Goal: Transaction & Acquisition: Download file/media

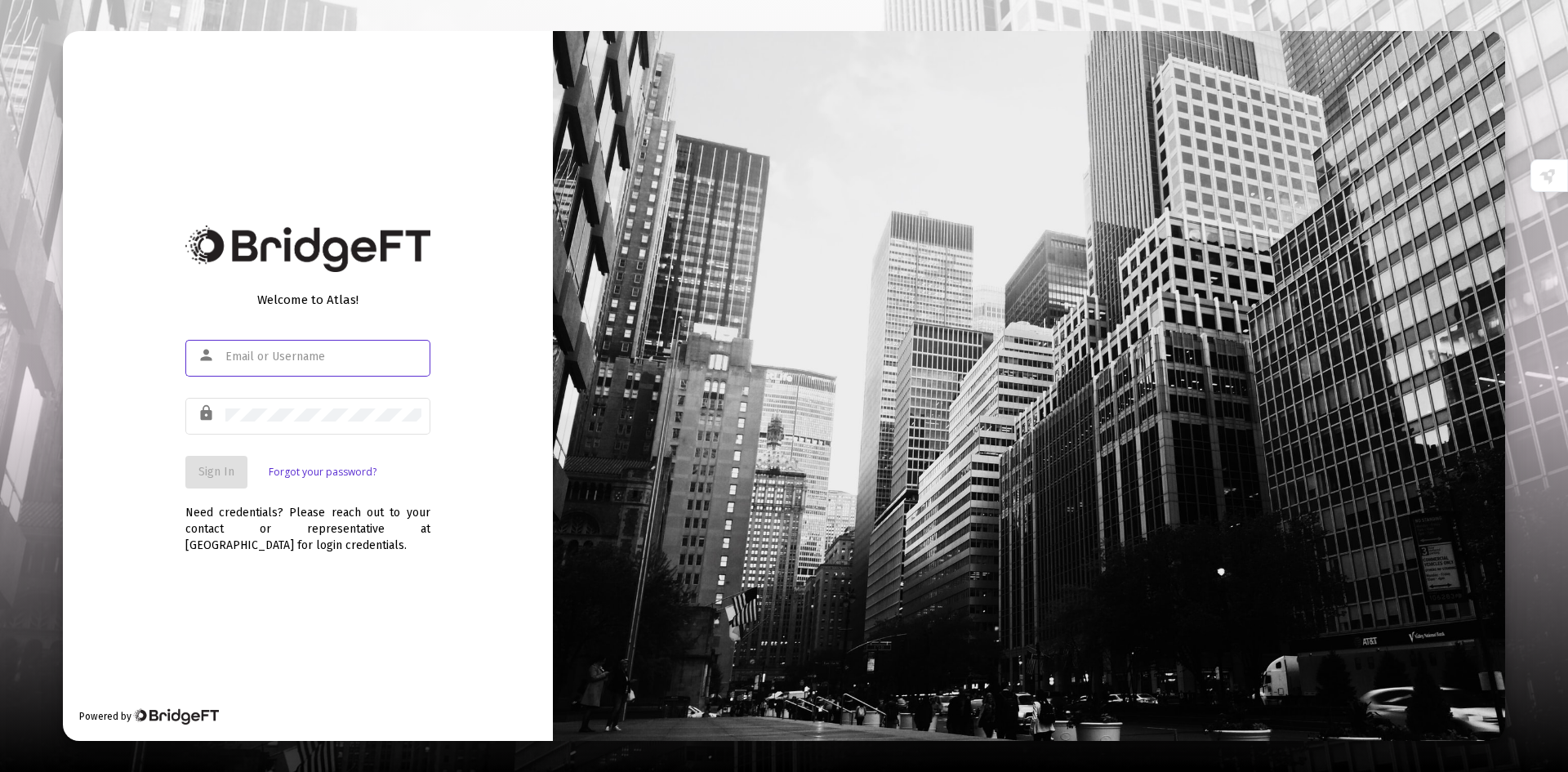
type input "[PERSON_NAME][EMAIL_ADDRESS][DOMAIN_NAME]"
click at [204, 475] on span "Sign In" at bounding box center [216, 471] width 36 height 14
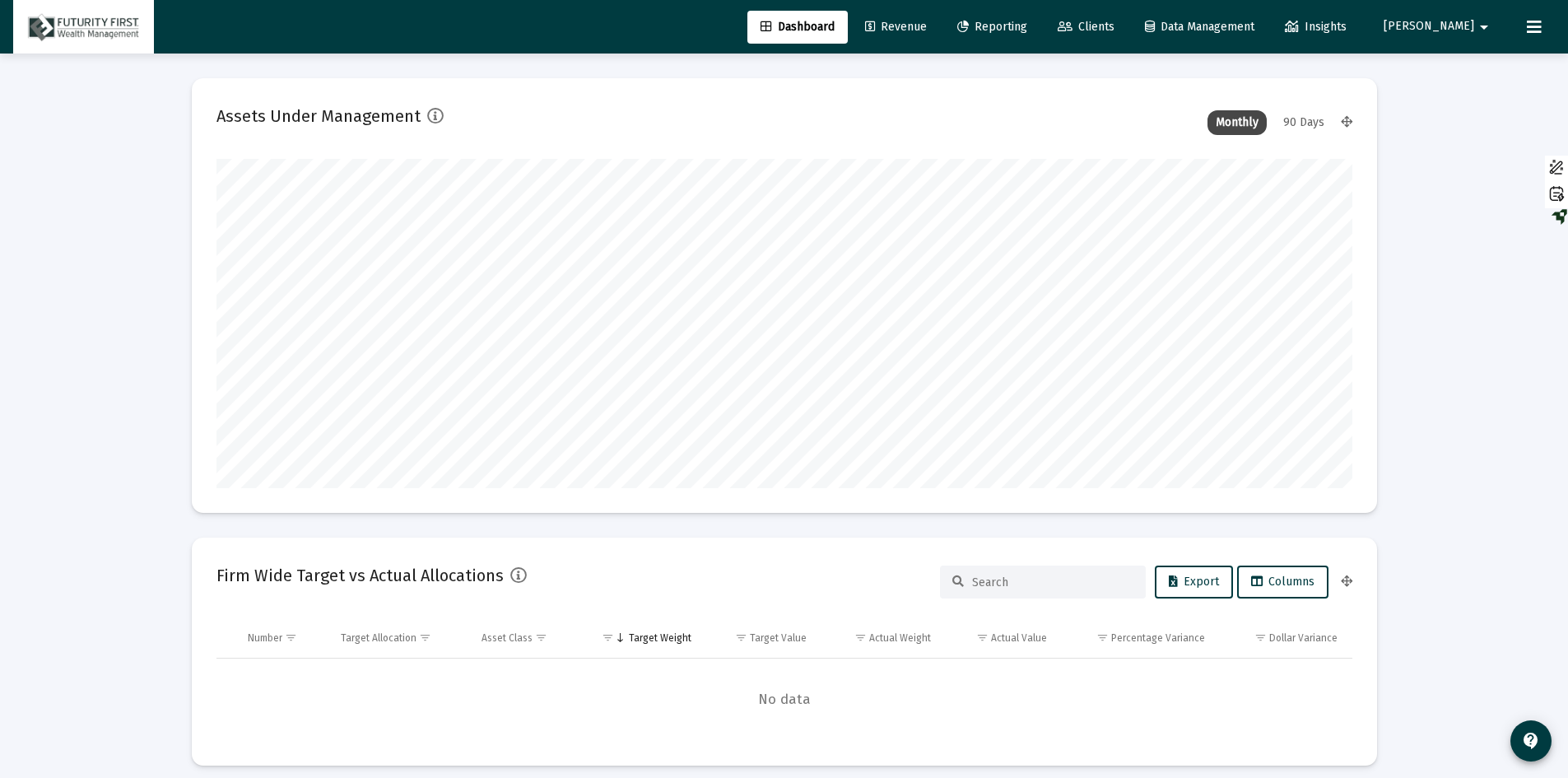
scroll to position [329, 1136]
type input "[DATE]"
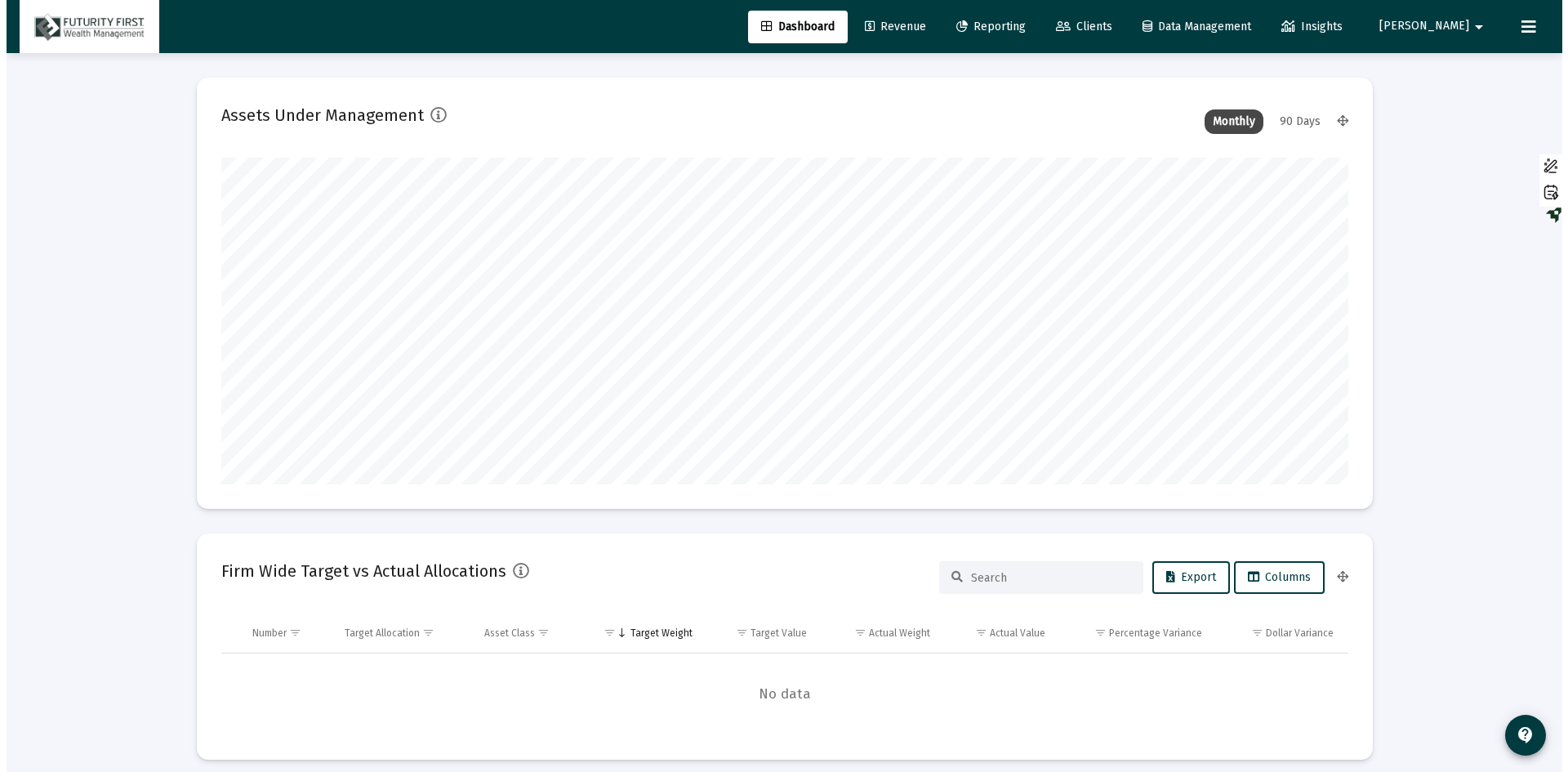
scroll to position [327, 526]
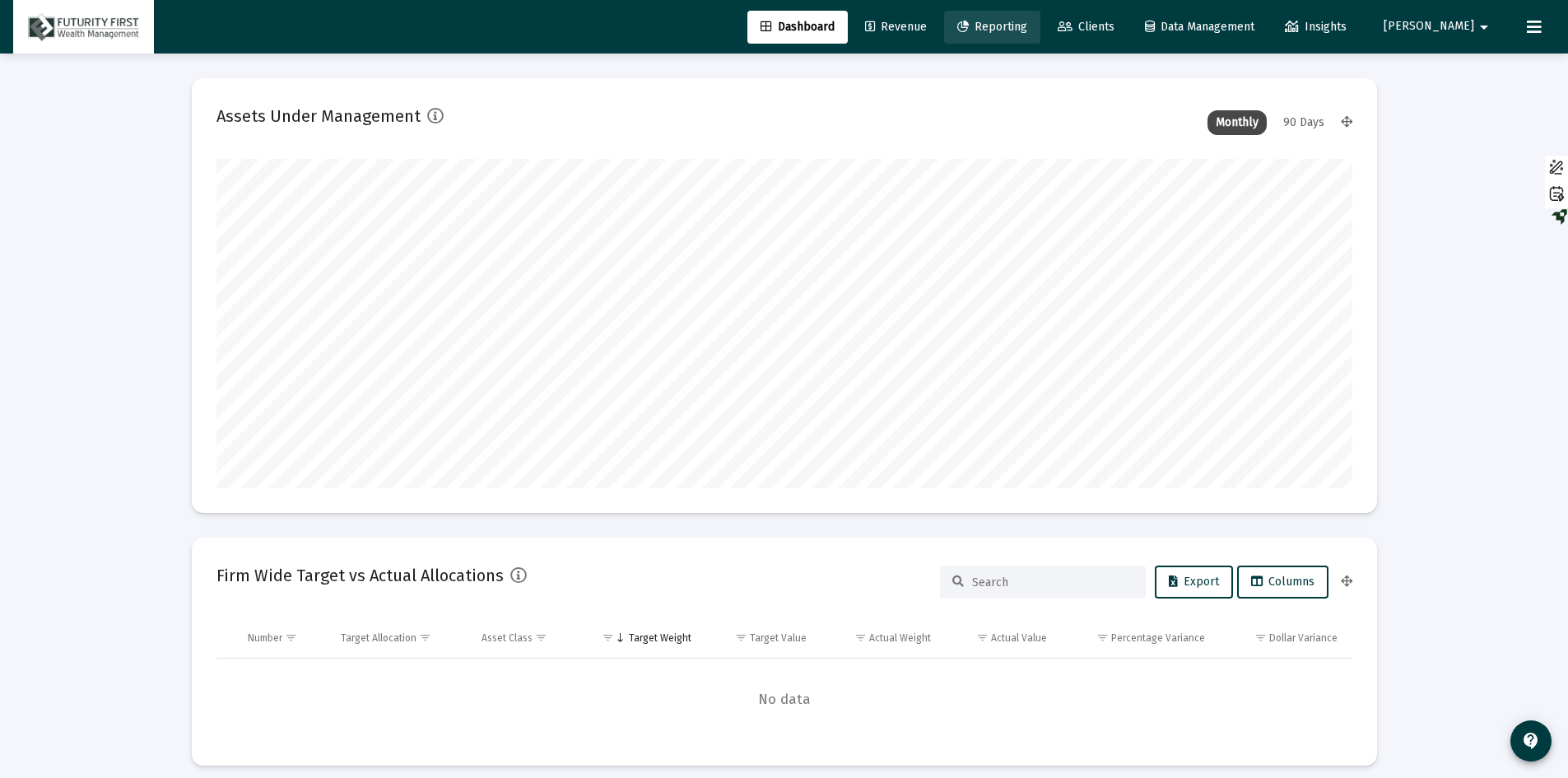
click at [1027, 27] on span "Reporting" at bounding box center [992, 27] width 70 height 14
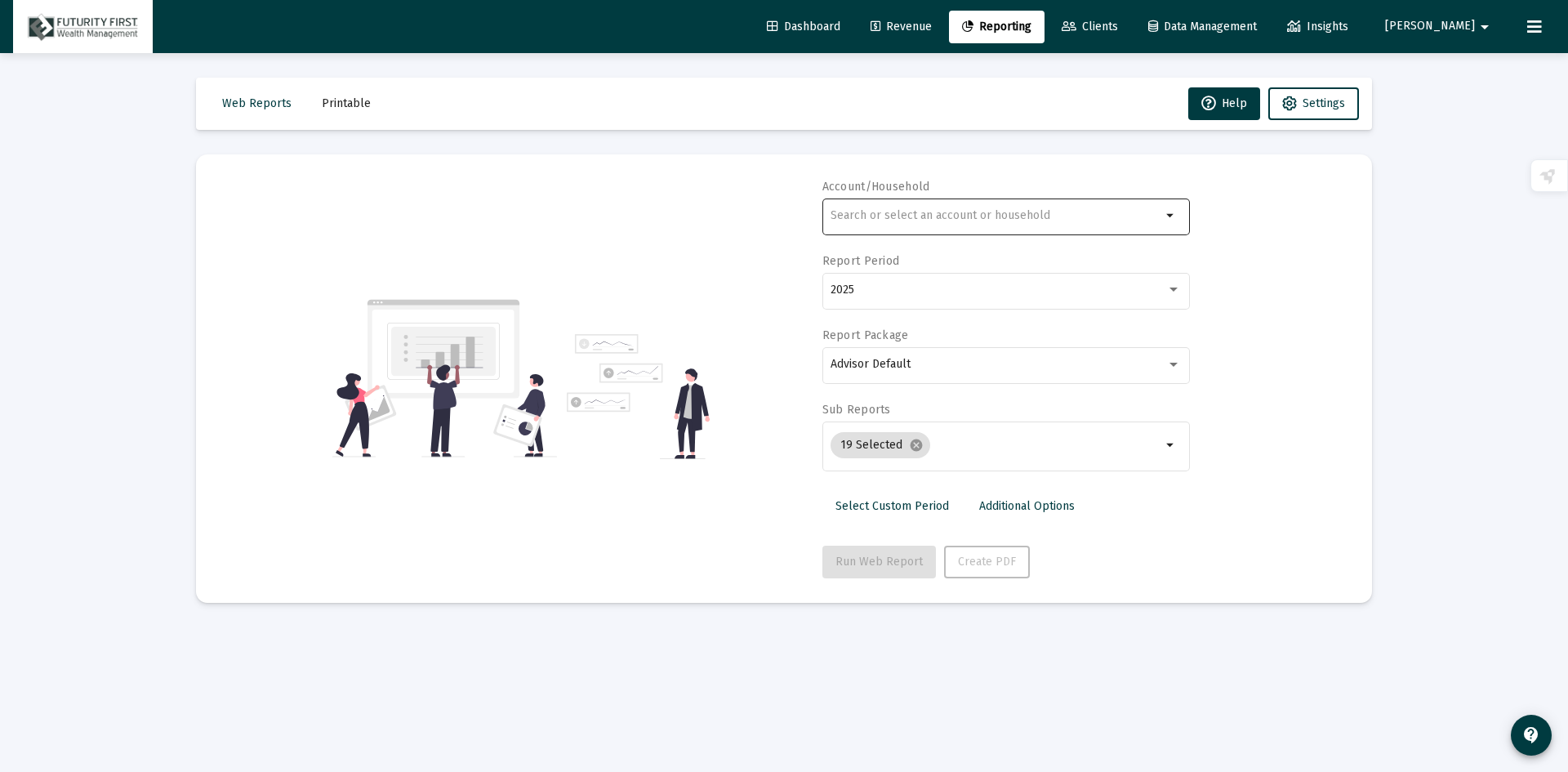
click at [917, 198] on div at bounding box center [996, 215] width 331 height 40
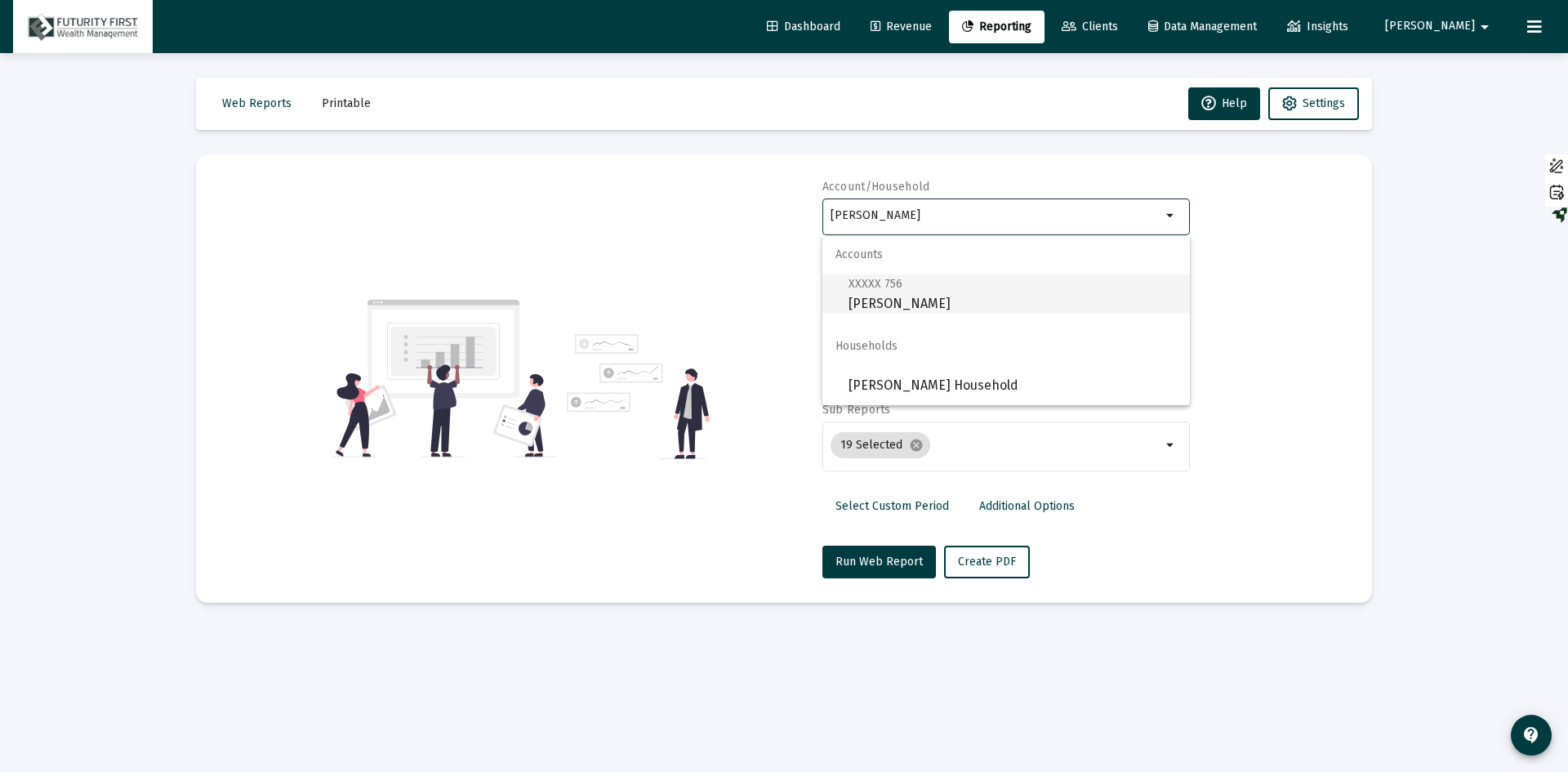
click at [919, 302] on span "XXXXX 756 [PERSON_NAME]" at bounding box center [1012, 294] width 328 height 40
type input "[PERSON_NAME]"
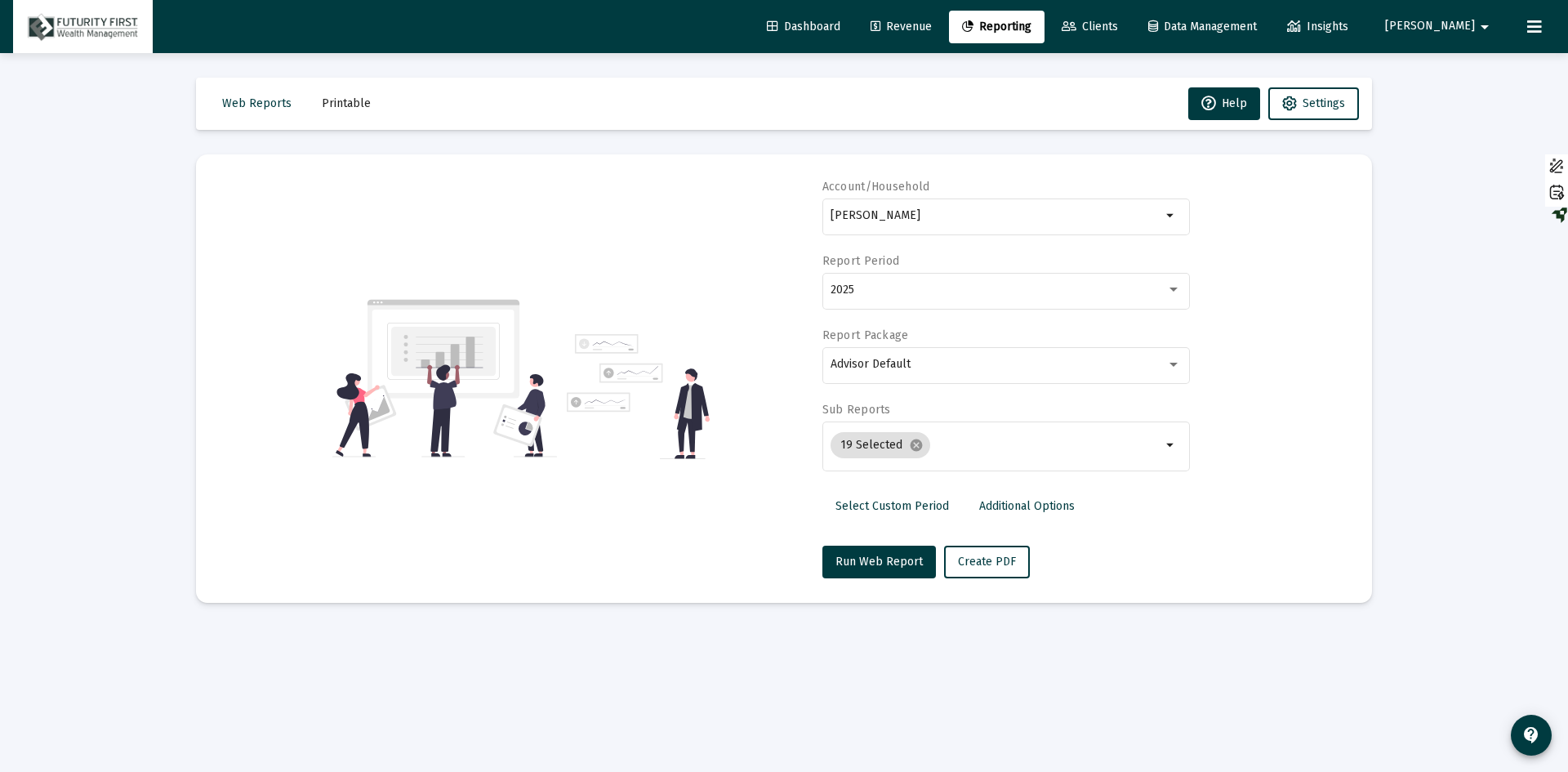
click at [919, 302] on div "2025" at bounding box center [1005, 290] width 351 height 40
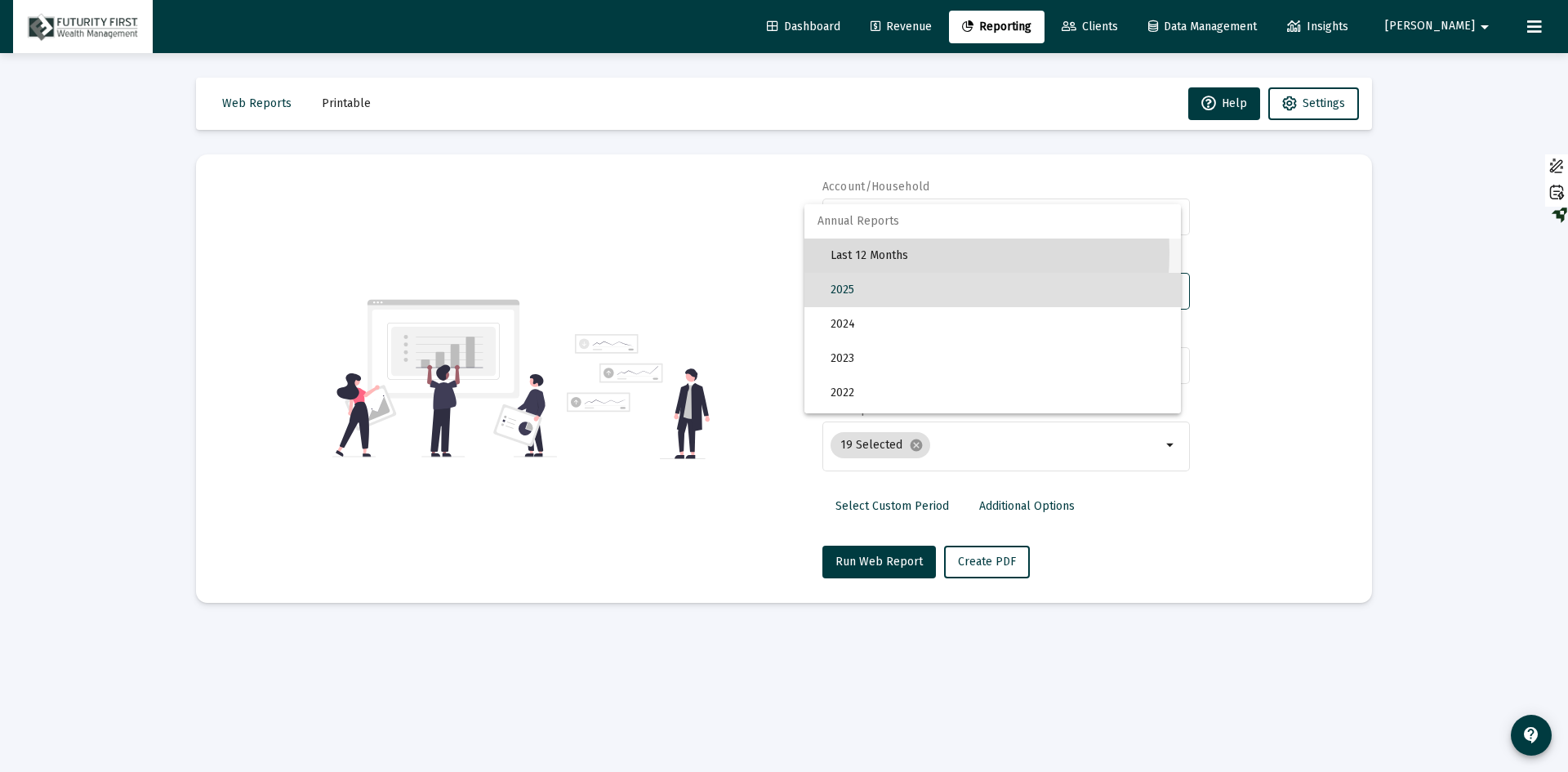
click at [874, 252] on span "Last 12 Months" at bounding box center [999, 256] width 338 height 34
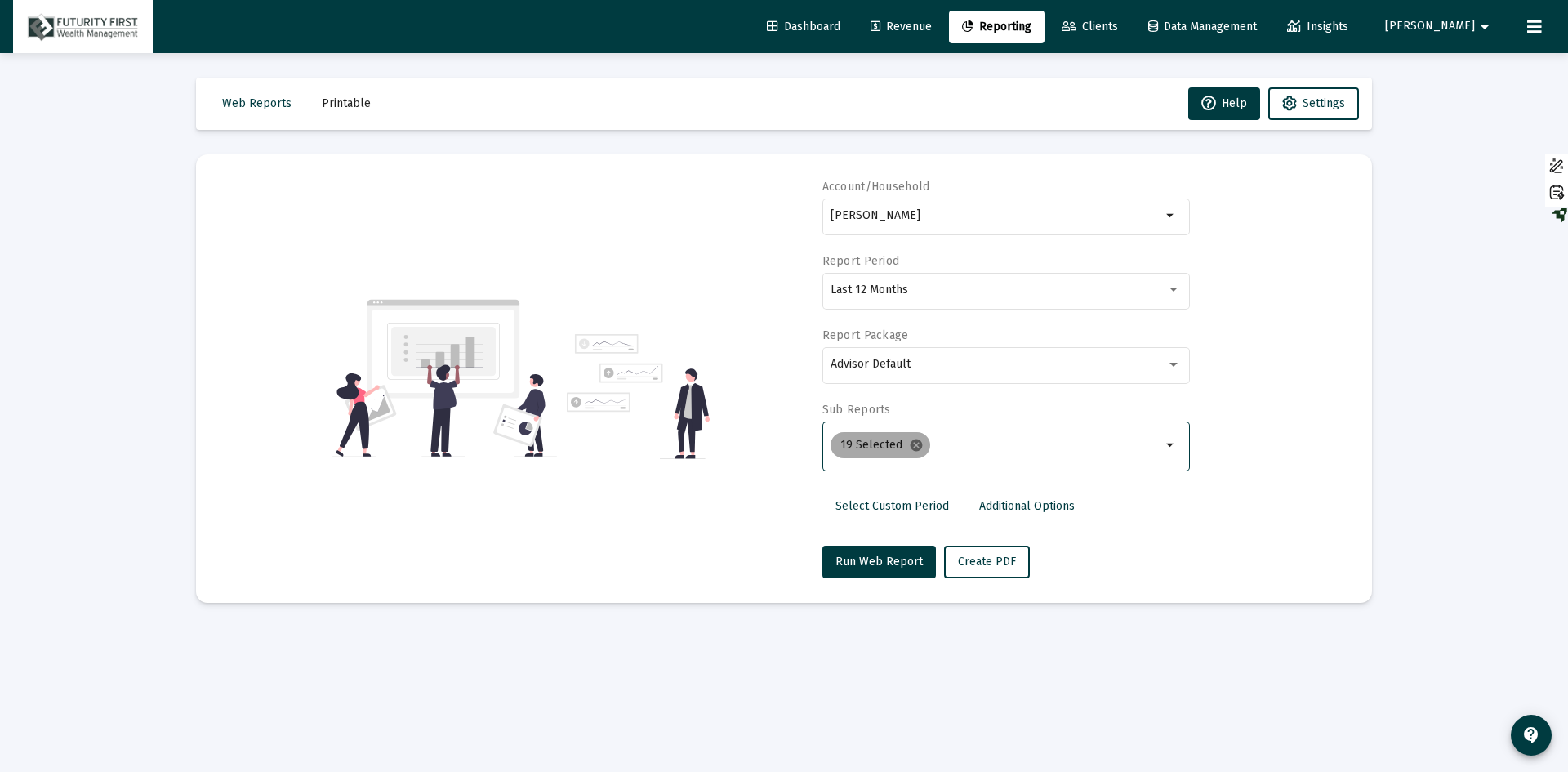
click at [912, 447] on mat-icon "cancel" at bounding box center [916, 445] width 15 height 15
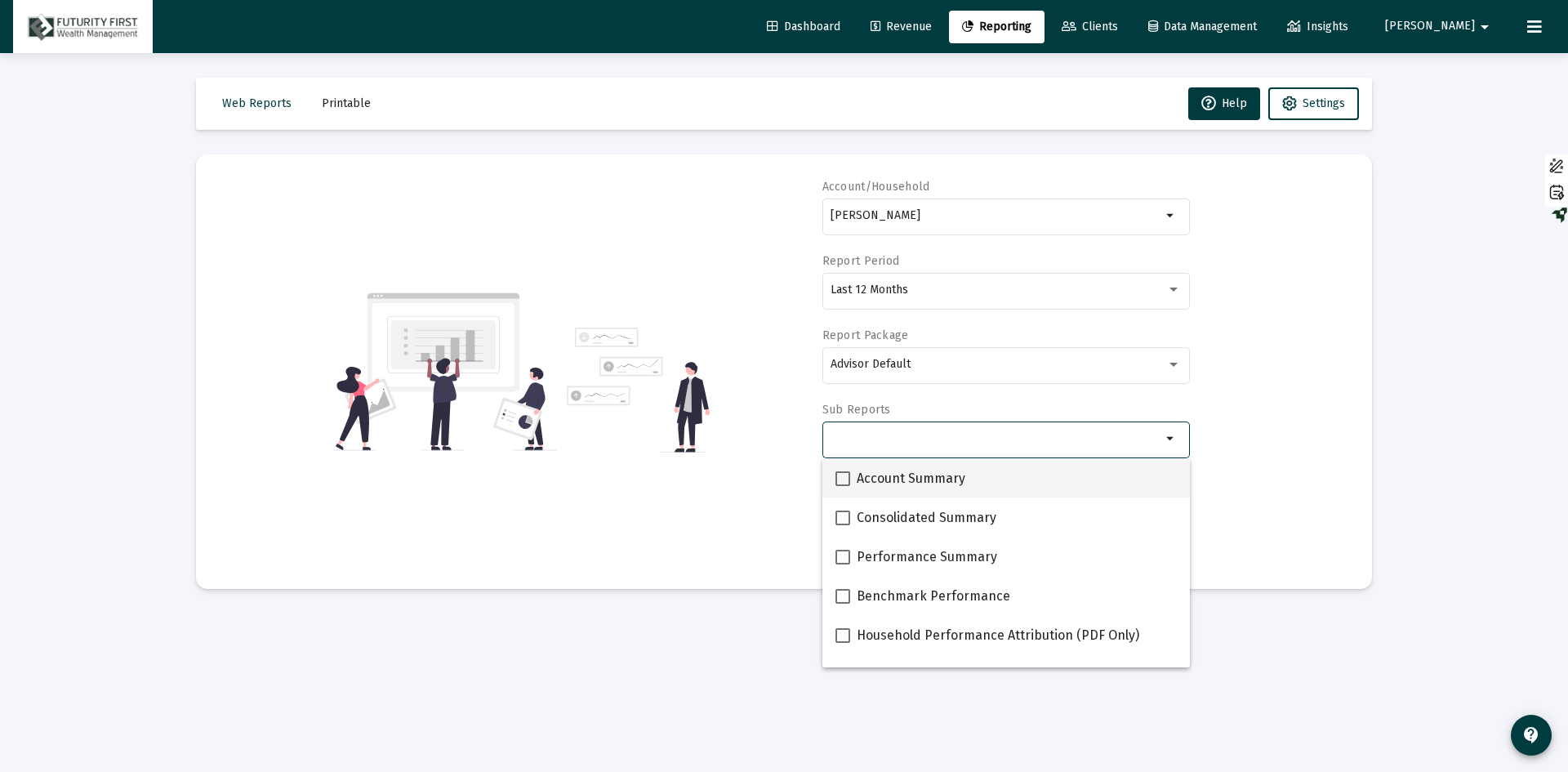
click at [875, 476] on span "Account Summary" at bounding box center [911, 478] width 109 height 20
click at [843, 486] on input "Account Summary" at bounding box center [842, 486] width 1 height 1
checkbox input "true"
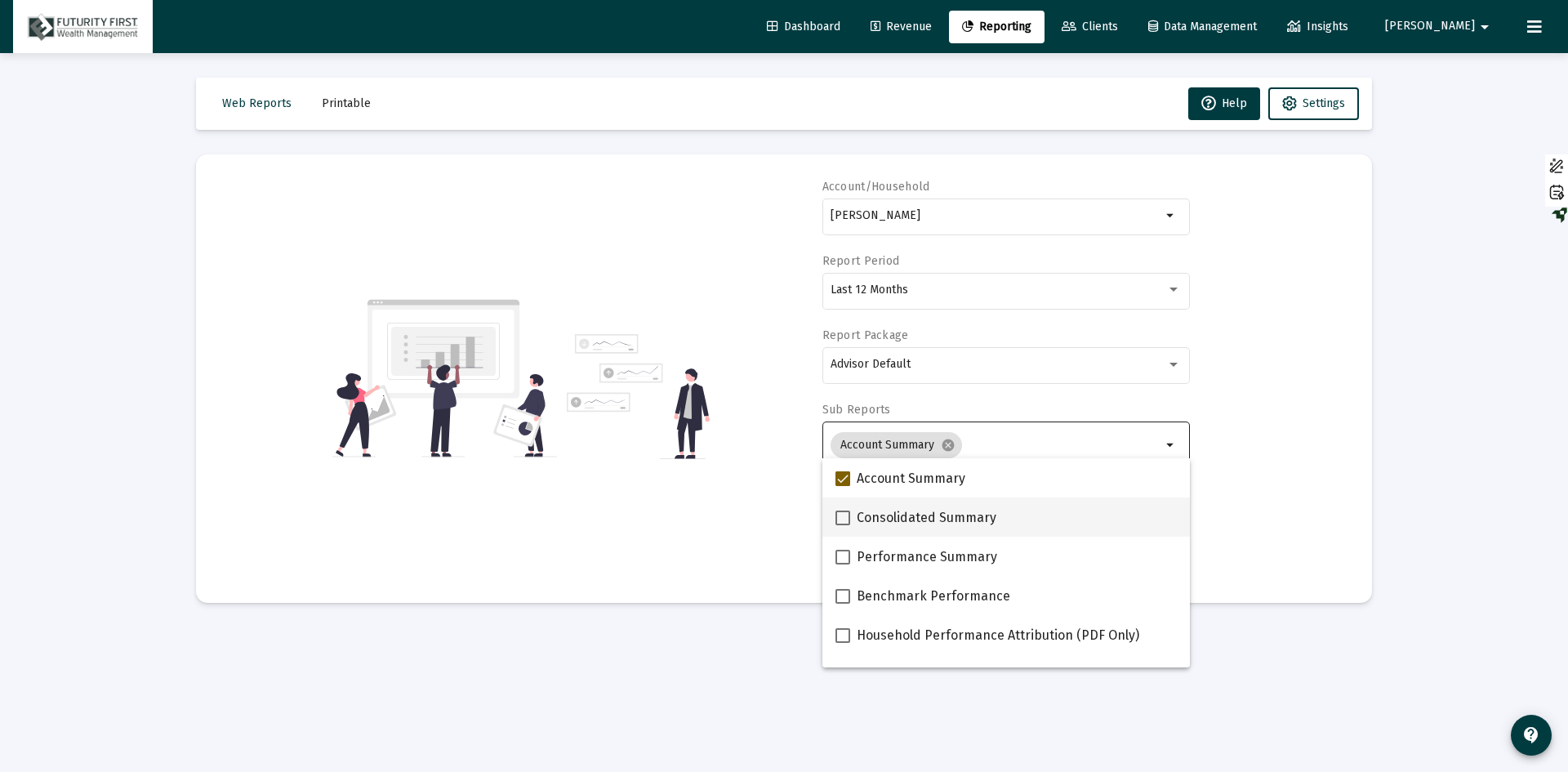
click at [871, 513] on span "Consolidated Summary" at bounding box center [926, 518] width 140 height 20
click at [843, 526] on input "Consolidated Summary" at bounding box center [842, 526] width 1 height 1
checkbox input "true"
click at [866, 557] on span "Performance Summary" at bounding box center [926, 557] width 140 height 20
click at [843, 564] on input "Performance Summary" at bounding box center [842, 564] width 1 height 1
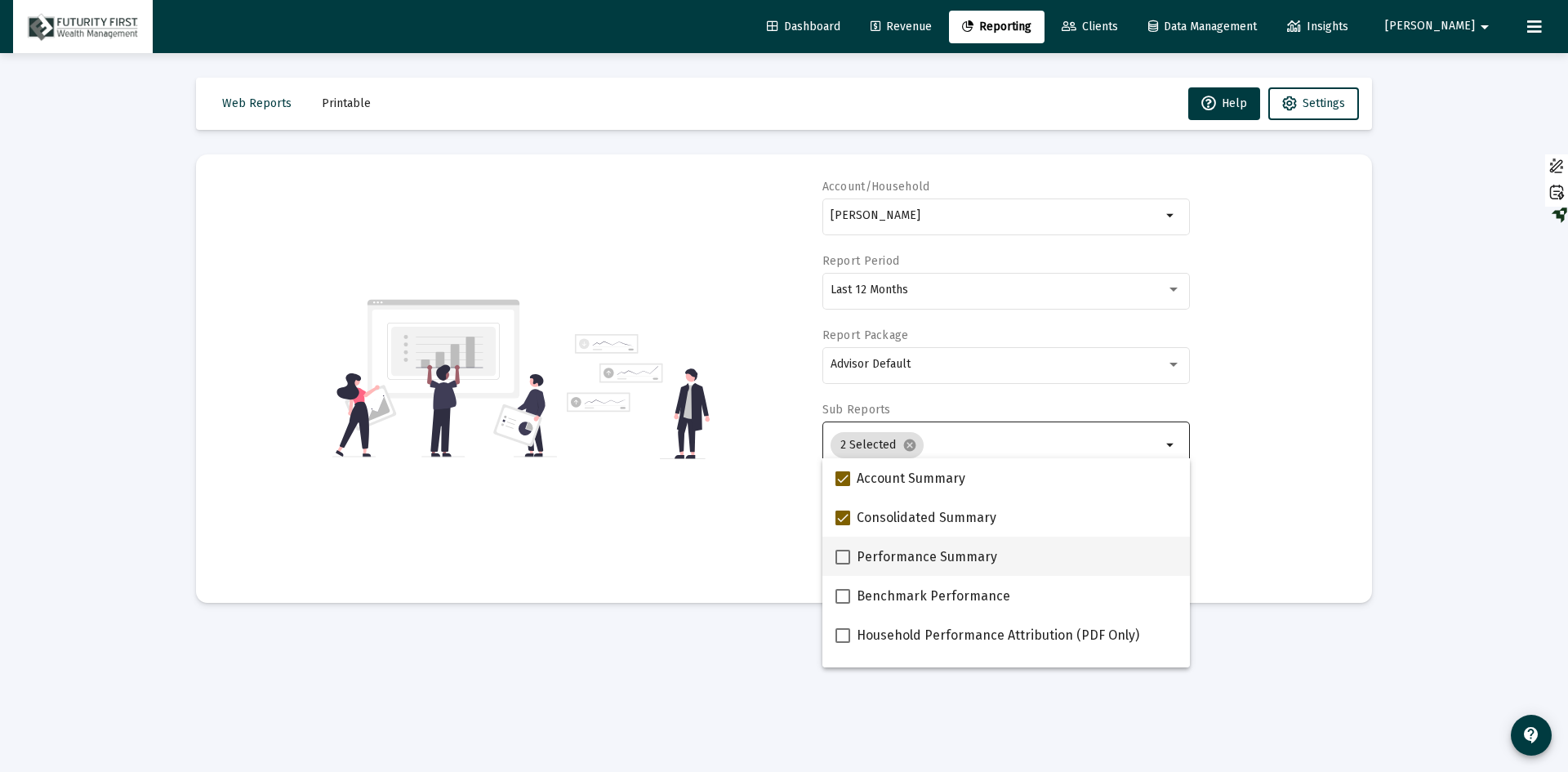
checkbox input "true"
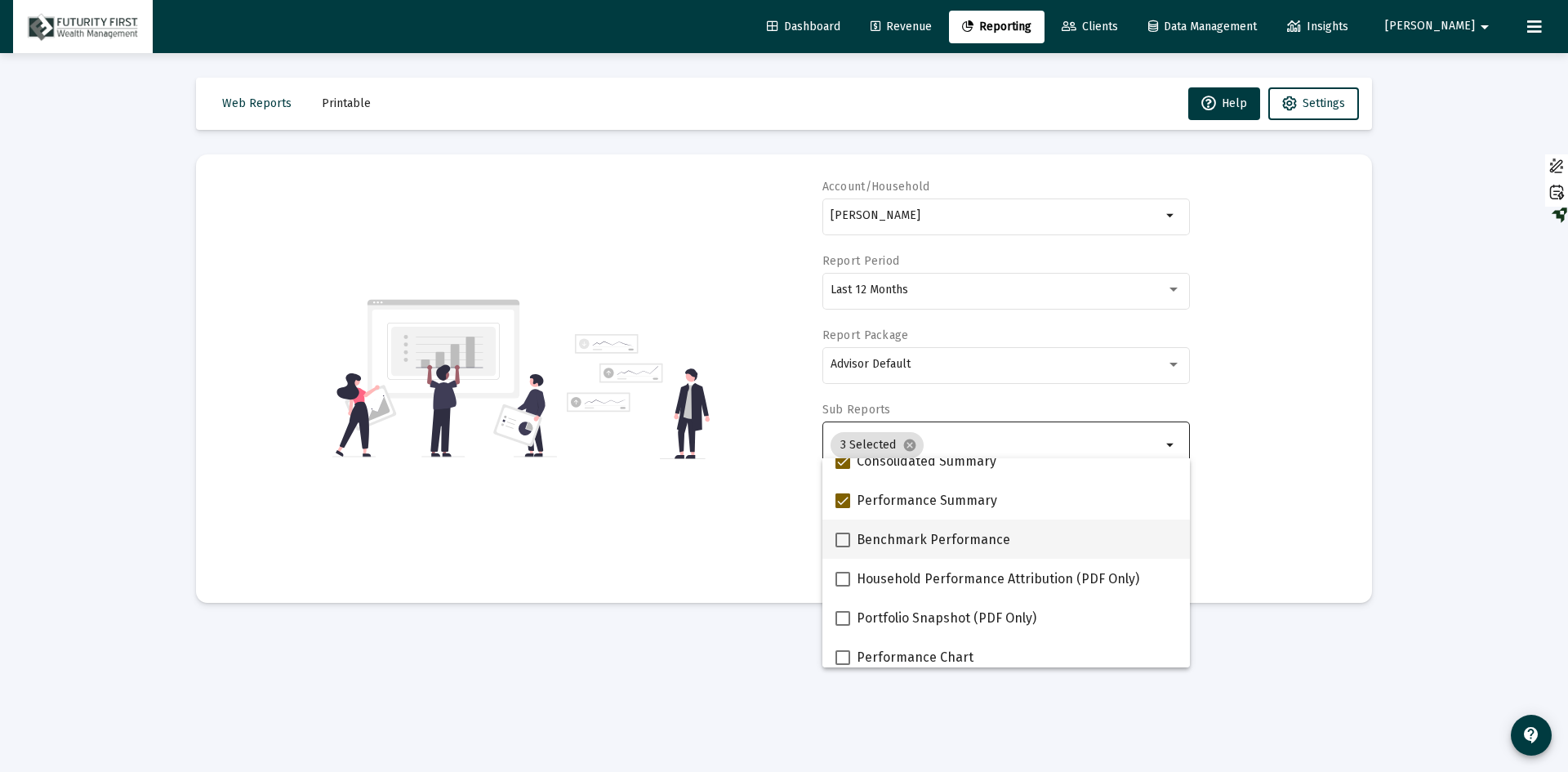
scroll to position [82, 0]
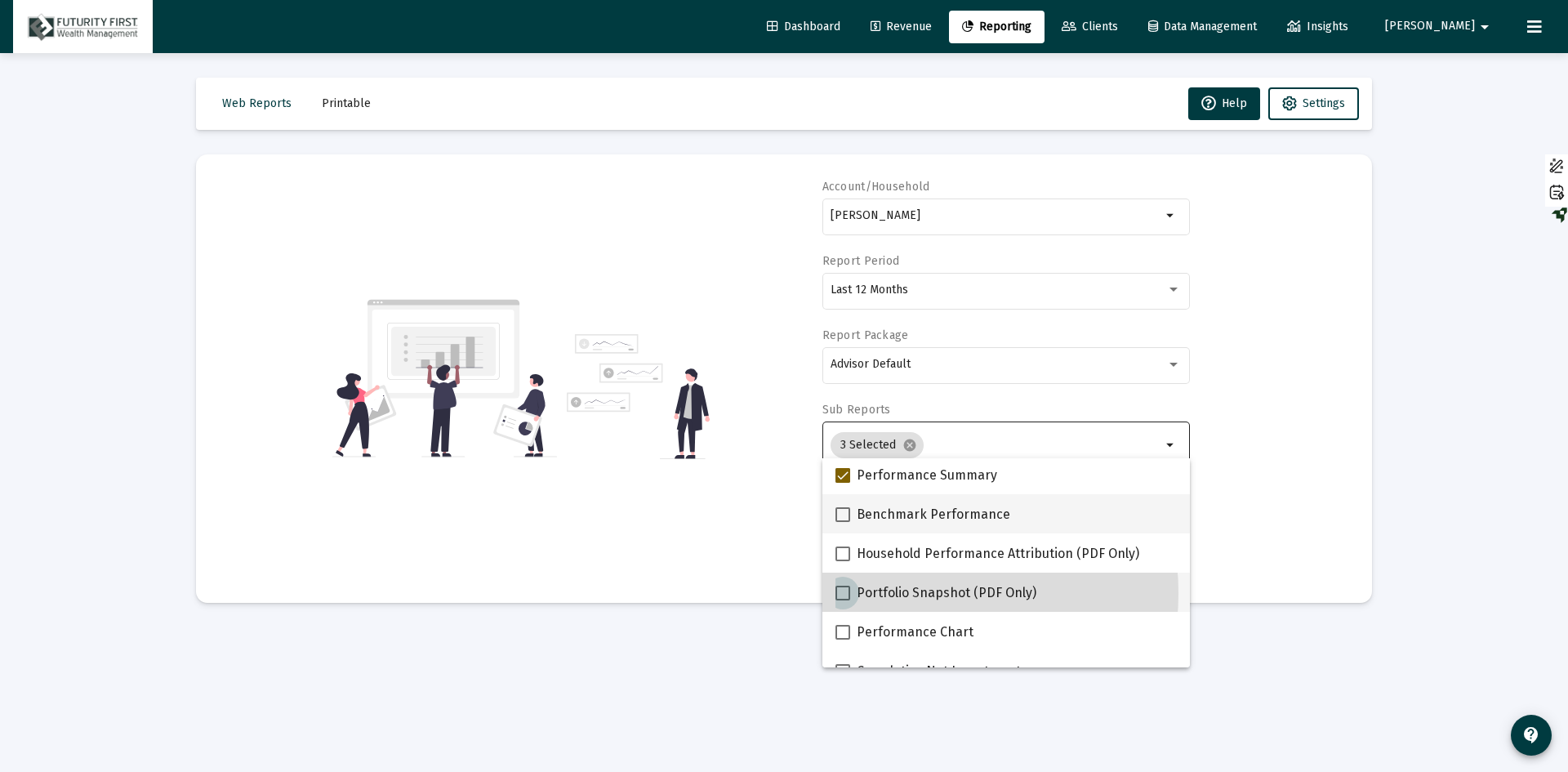
click at [900, 593] on span "Portfolio Snapshot (PDF Only)" at bounding box center [946, 593] width 180 height 20
click at [843, 601] on input "Portfolio Snapshot (PDF Only)" at bounding box center [842, 601] width 1 height 1
checkbox input "true"
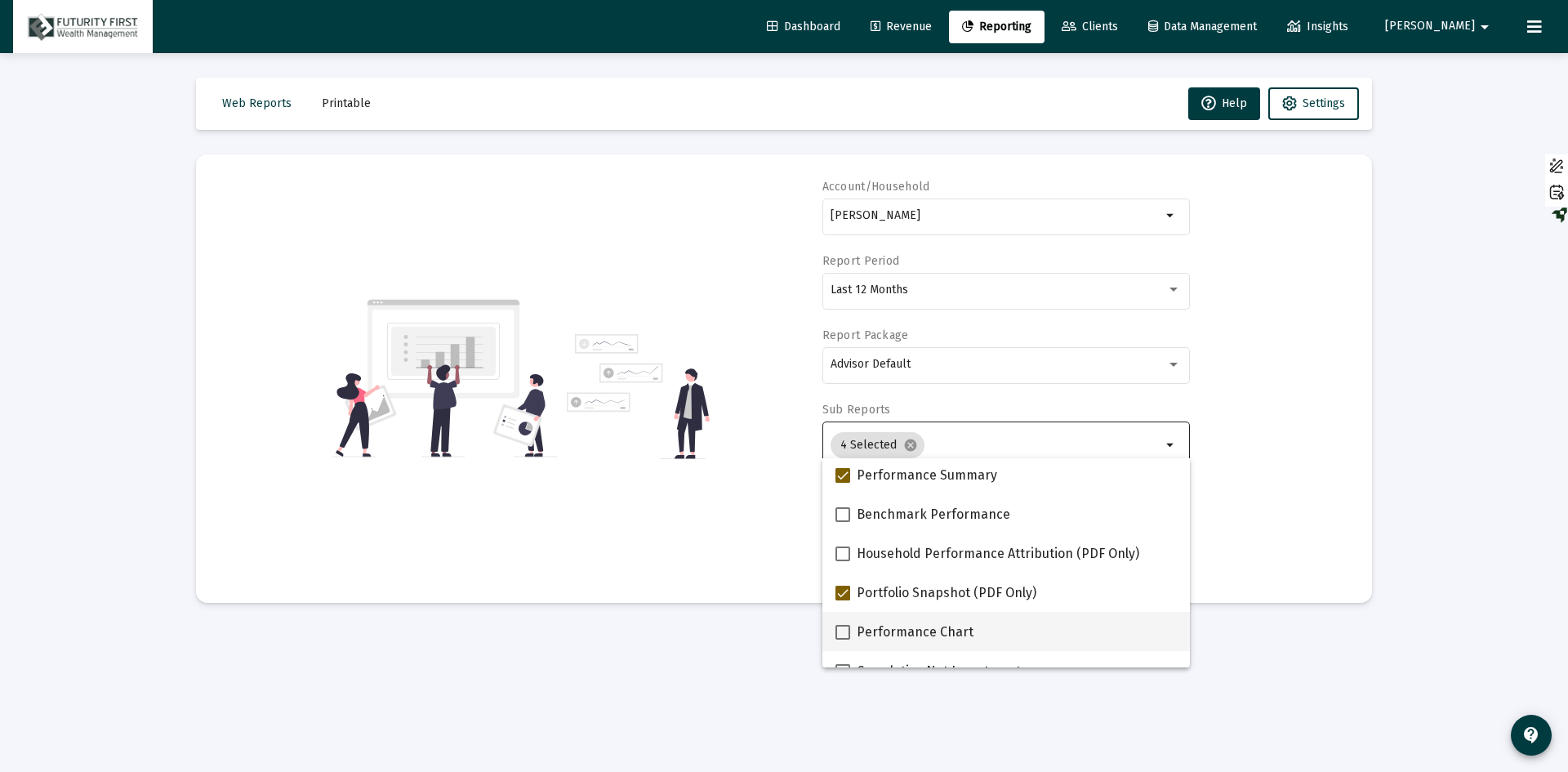
click at [899, 636] on span "Performance Chart" at bounding box center [915, 632] width 117 height 20
click at [843, 639] on input "Performance Chart" at bounding box center [842, 639] width 1 height 1
checkbox input "true"
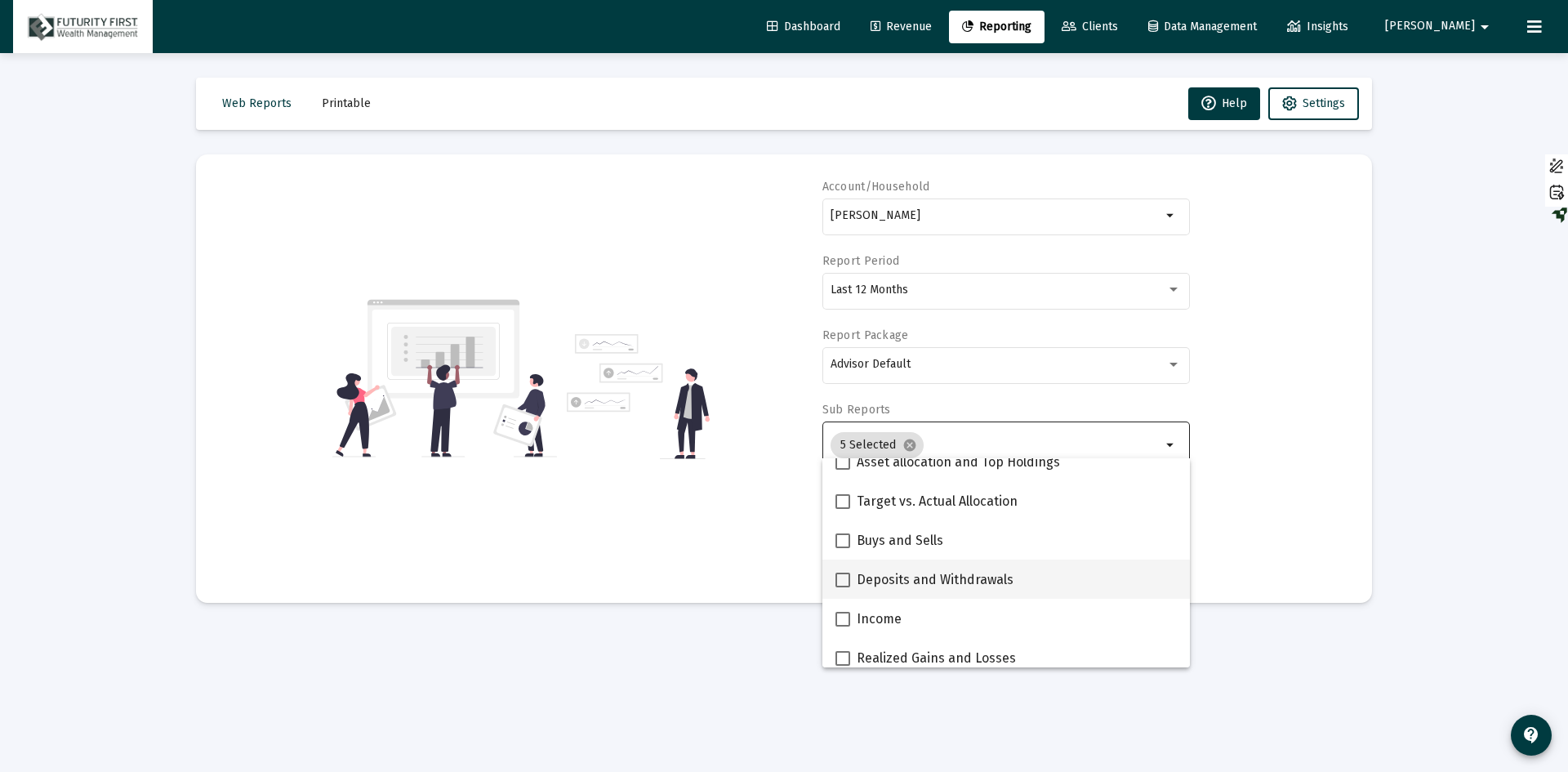
drag, startPoint x: 837, startPoint y: 577, endPoint x: 876, endPoint y: 596, distance: 43.4
click at [849, 588] on label "Deposits and Withdrawals" at bounding box center [924, 580] width 178 height 20
click at [843, 588] on input "Deposits and Withdrawals" at bounding box center [842, 588] width 1 height 1
checkbox input "true"
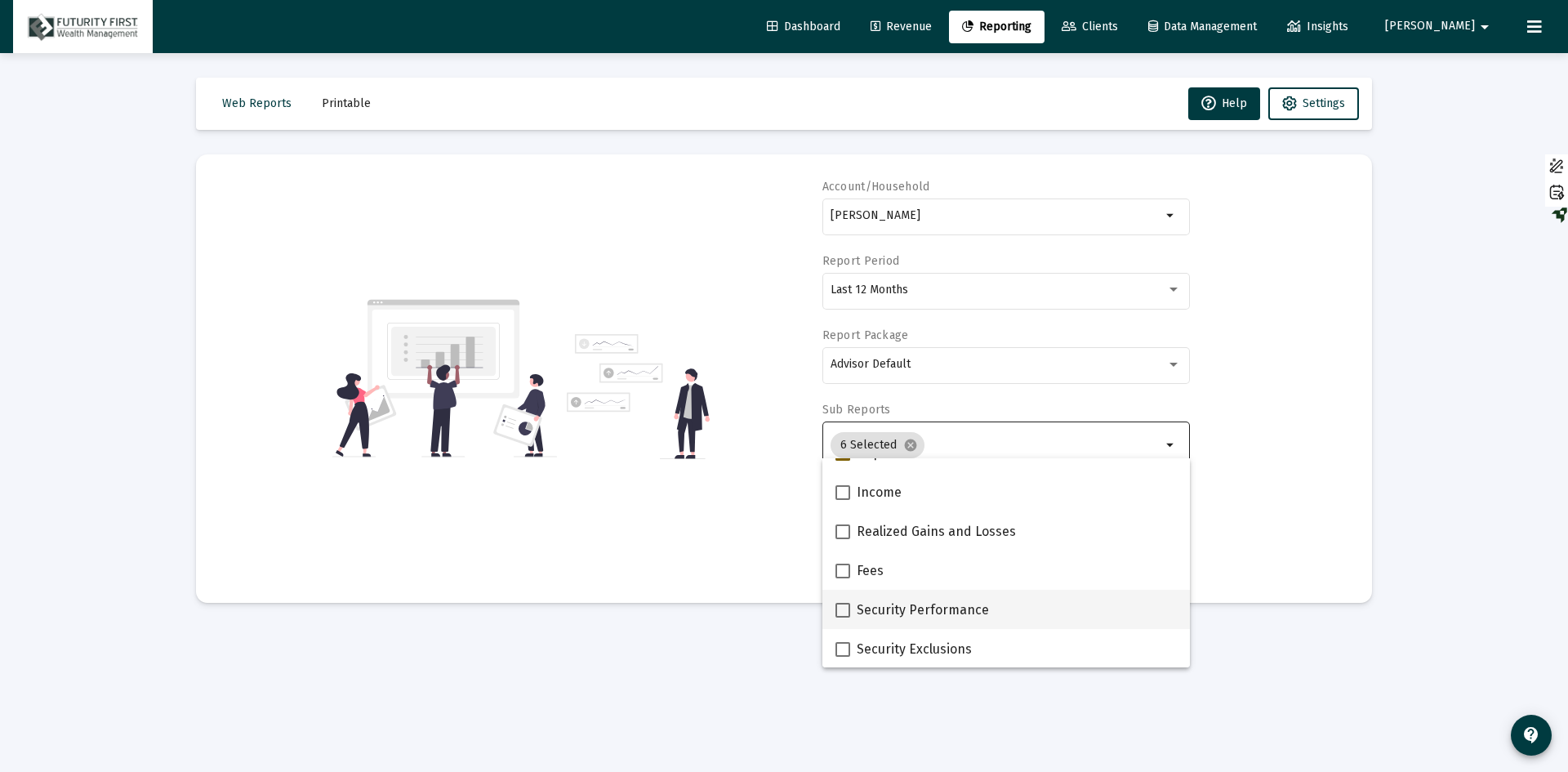
scroll to position [653, 0]
click at [1254, 448] on div "Account/[PERSON_NAME] arrow_drop_down Report Period Last 12 Months Report Packa…" at bounding box center [784, 379] width 1127 height 400
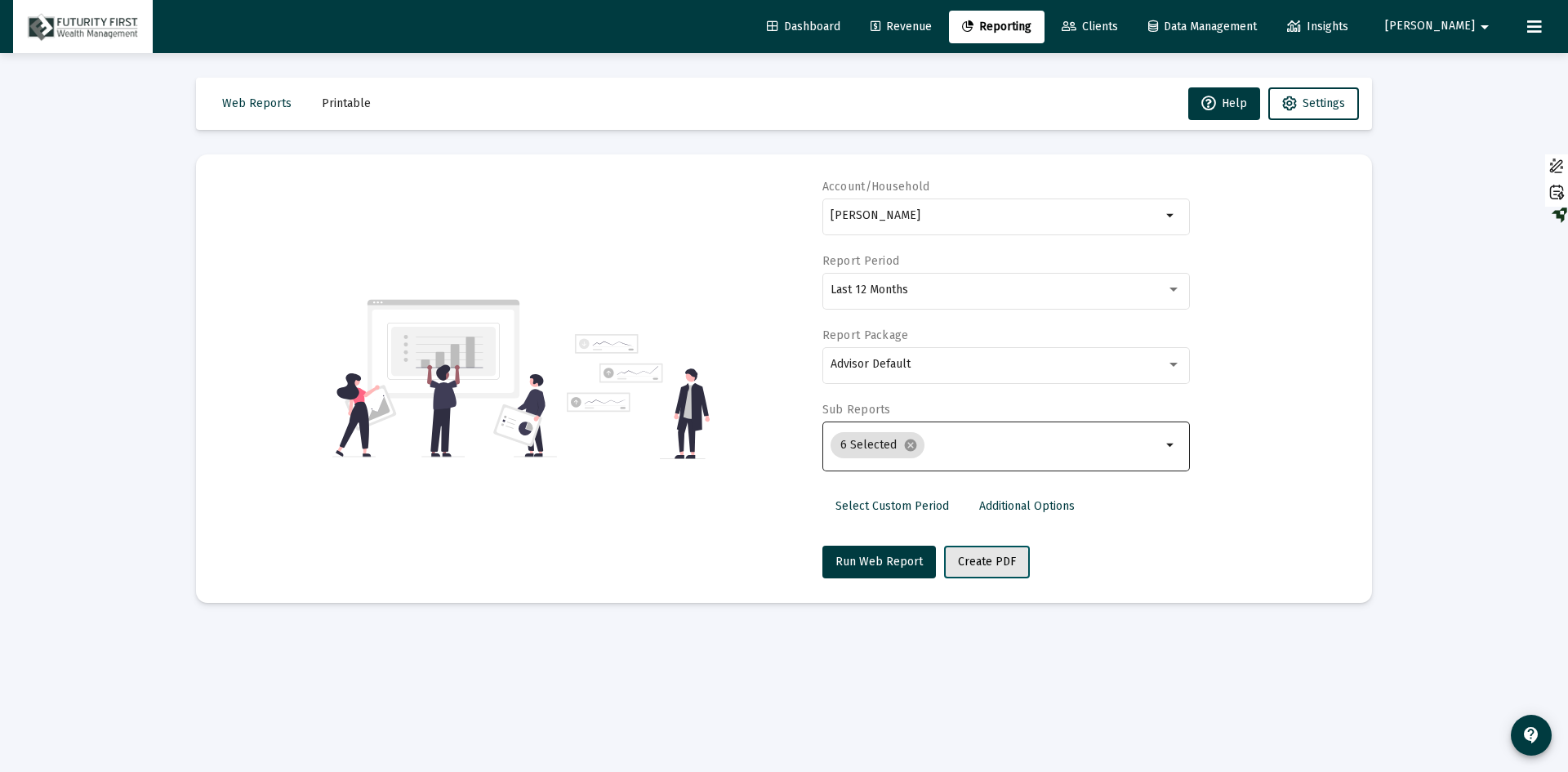
click at [979, 563] on span "Create PDF" at bounding box center [986, 562] width 58 height 14
click at [246, 109] on span "Web Reports" at bounding box center [257, 103] width 70 height 14
click at [333, 96] on span "Printable" at bounding box center [346, 103] width 49 height 14
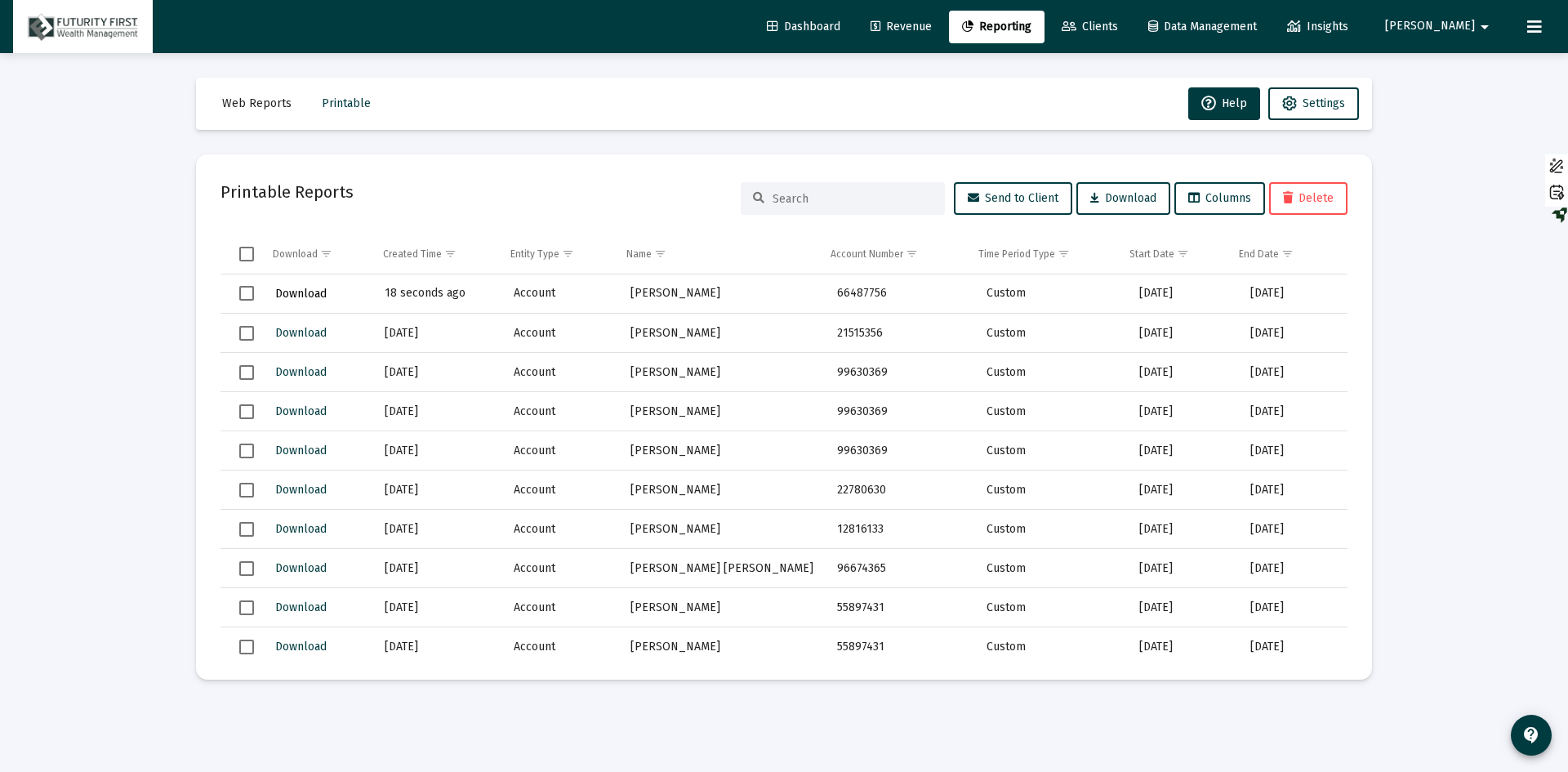
click at [300, 291] on span "Download" at bounding box center [301, 294] width 52 height 14
